Goal: Task Accomplishment & Management: Use online tool/utility

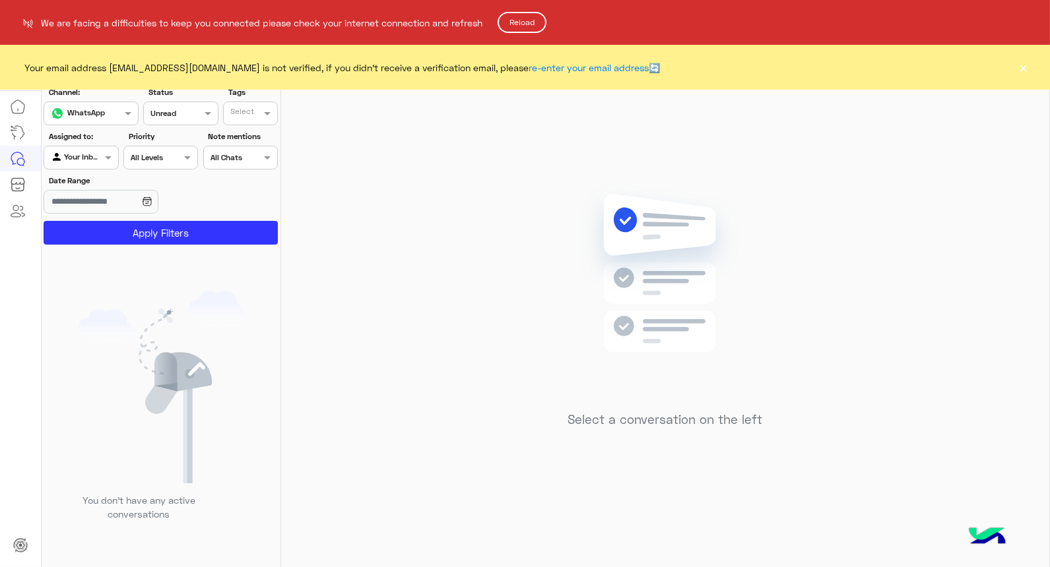
drag, startPoint x: 538, startPoint y: 21, endPoint x: 1049, endPoint y: 114, distance: 519.8
click at [540, 21] on button "Reload" at bounding box center [522, 22] width 49 height 21
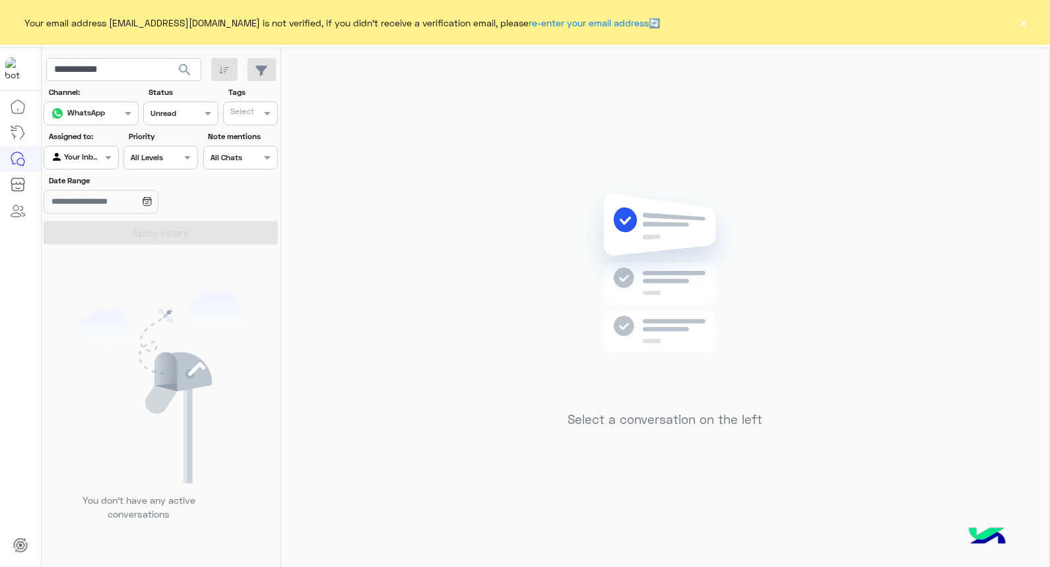
click at [1014, 15] on div "Your email address [EMAIL_ADDRESS][DOMAIN_NAME] is not verified, if you didn't …" at bounding box center [525, 22] width 1050 height 45
click at [1027, 24] on button "×" at bounding box center [1023, 22] width 13 height 13
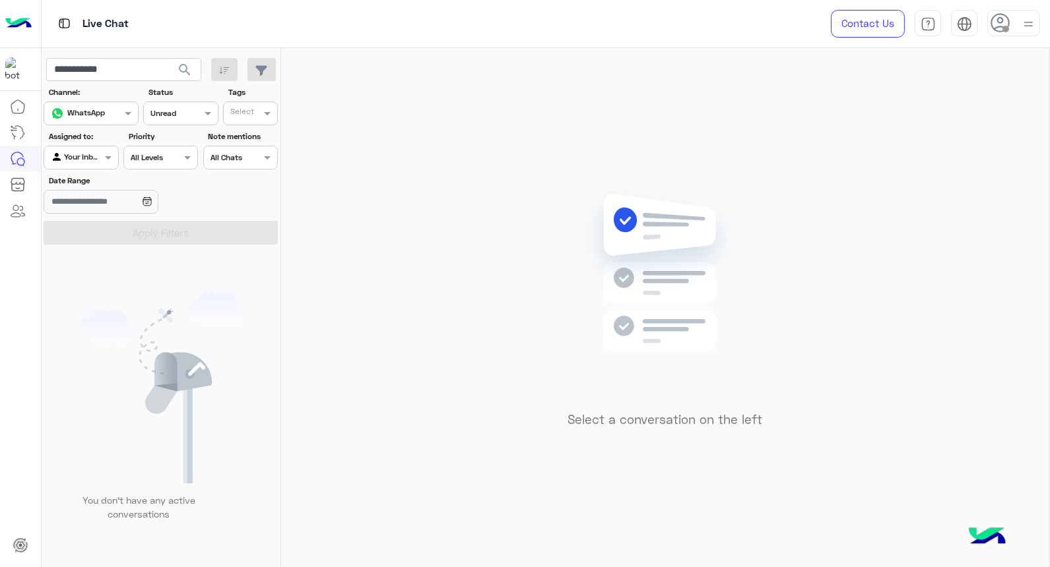
click at [1018, 20] on div at bounding box center [1013, 23] width 53 height 26
drag, startPoint x: 1014, startPoint y: 156, endPoint x: 1025, endPoint y: 161, distance: 12.7
click at [1014, 156] on label "Busy" at bounding box center [958, 159] width 144 height 24
drag, startPoint x: 447, startPoint y: 420, endPoint x: 379, endPoint y: 146, distance: 282.0
click at [447, 420] on div "Select a conversation on the left" at bounding box center [665, 310] width 768 height 525
